Goal: Navigation & Orientation: Find specific page/section

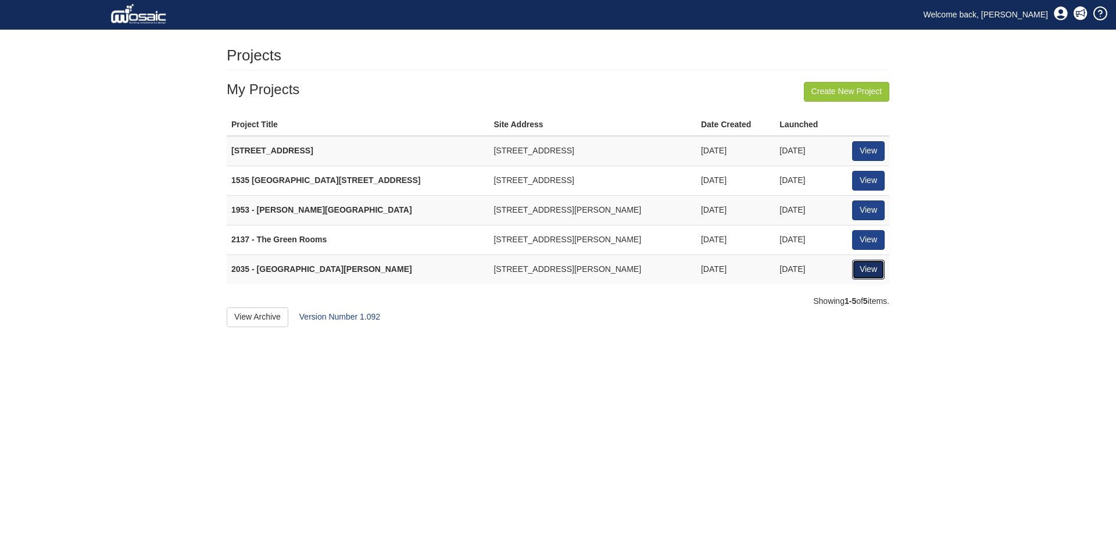
click at [865, 279] on link "View" at bounding box center [868, 270] width 33 height 20
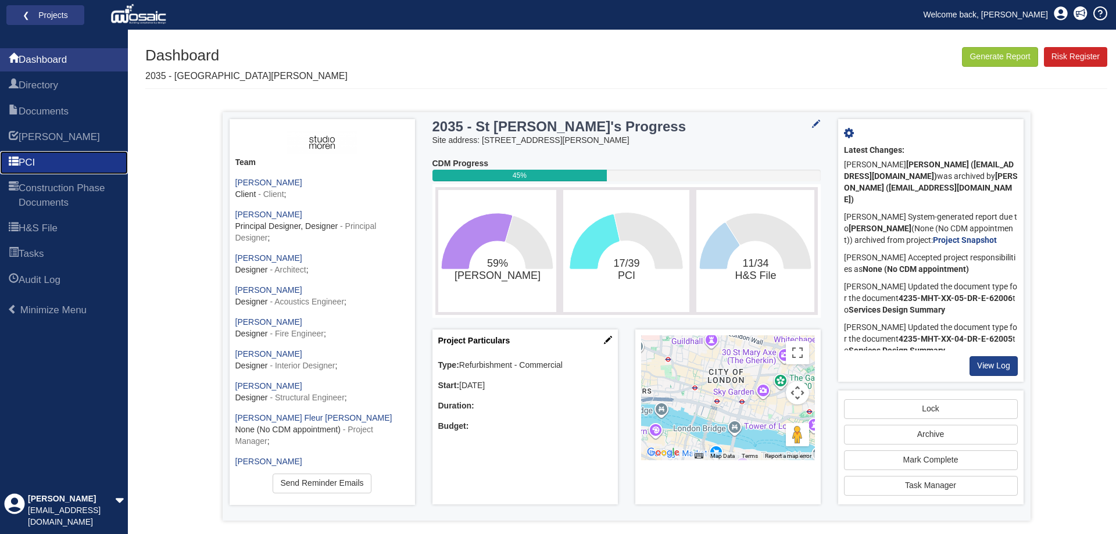
click at [76, 160] on link "PCI" at bounding box center [64, 162] width 128 height 23
click at [56, 89] on span "Directory" at bounding box center [39, 85] width 40 height 14
